Goal: Task Accomplishment & Management: Manage account settings

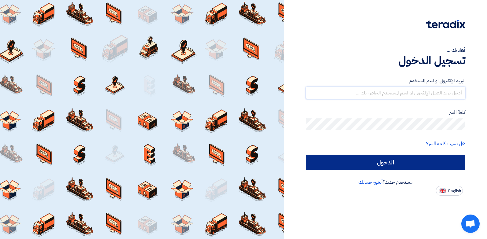
type input "[PERSON_NAME][EMAIL_ADDRESS][DOMAIN_NAME]"
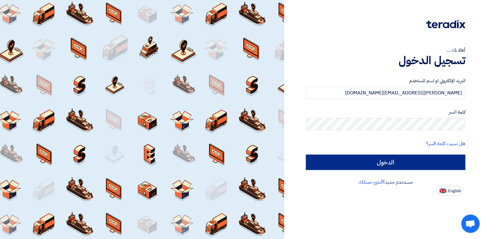
click at [385, 164] on input "الدخول" at bounding box center [385, 162] width 159 height 15
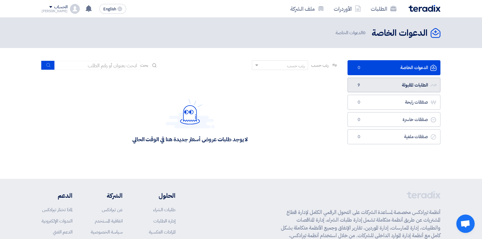
click at [399, 86] on link "الطلبات المقبولة الطلبات المقبولة 9" at bounding box center [394, 85] width 93 height 15
click at [391, 86] on link "الطلبات المقبولة الطلبات المقبولة 9" at bounding box center [394, 85] width 93 height 15
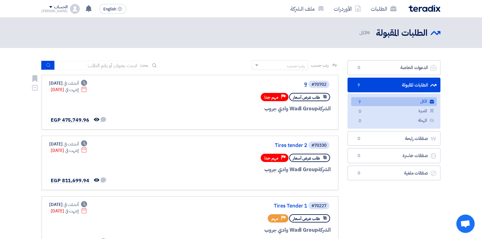
click at [303, 84] on link "9" at bounding box center [246, 85] width 122 height 6
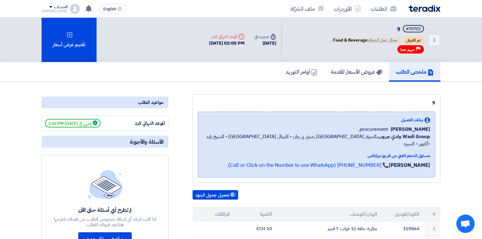
click at [405, 69] on h5 "ملخص الطلب" at bounding box center [415, 71] width 38 height 7
click at [376, 6] on link "الطلبات" at bounding box center [383, 9] width 35 height 14
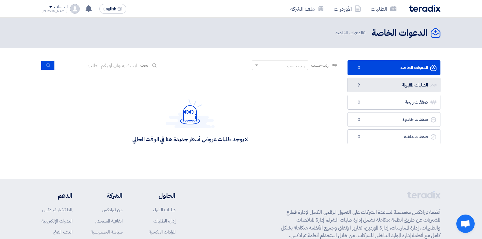
click at [366, 82] on link "الطلبات المقبولة الطلبات المقبولة 9" at bounding box center [394, 85] width 93 height 15
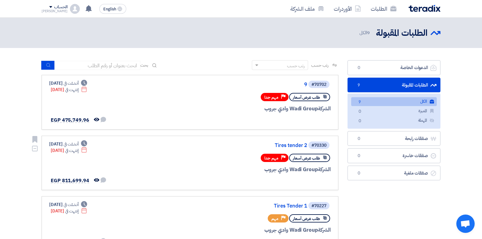
click at [300, 142] on div "#70330 Tires tender 2" at bounding box center [257, 145] width 147 height 9
click at [302, 145] on link "Tires tender 2" at bounding box center [246, 146] width 122 height 6
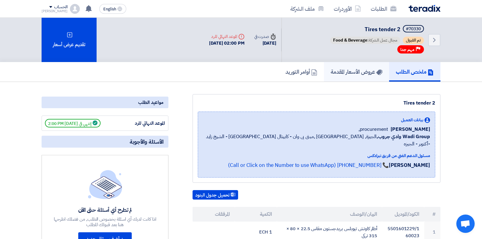
click at [354, 73] on h5 "عروض الأسعار المقدمة" at bounding box center [357, 71] width 52 height 7
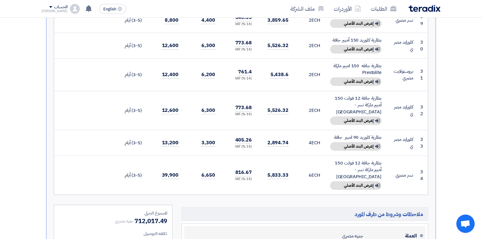
scroll to position [1162, 0]
